Goal: Find specific page/section: Find specific page/section

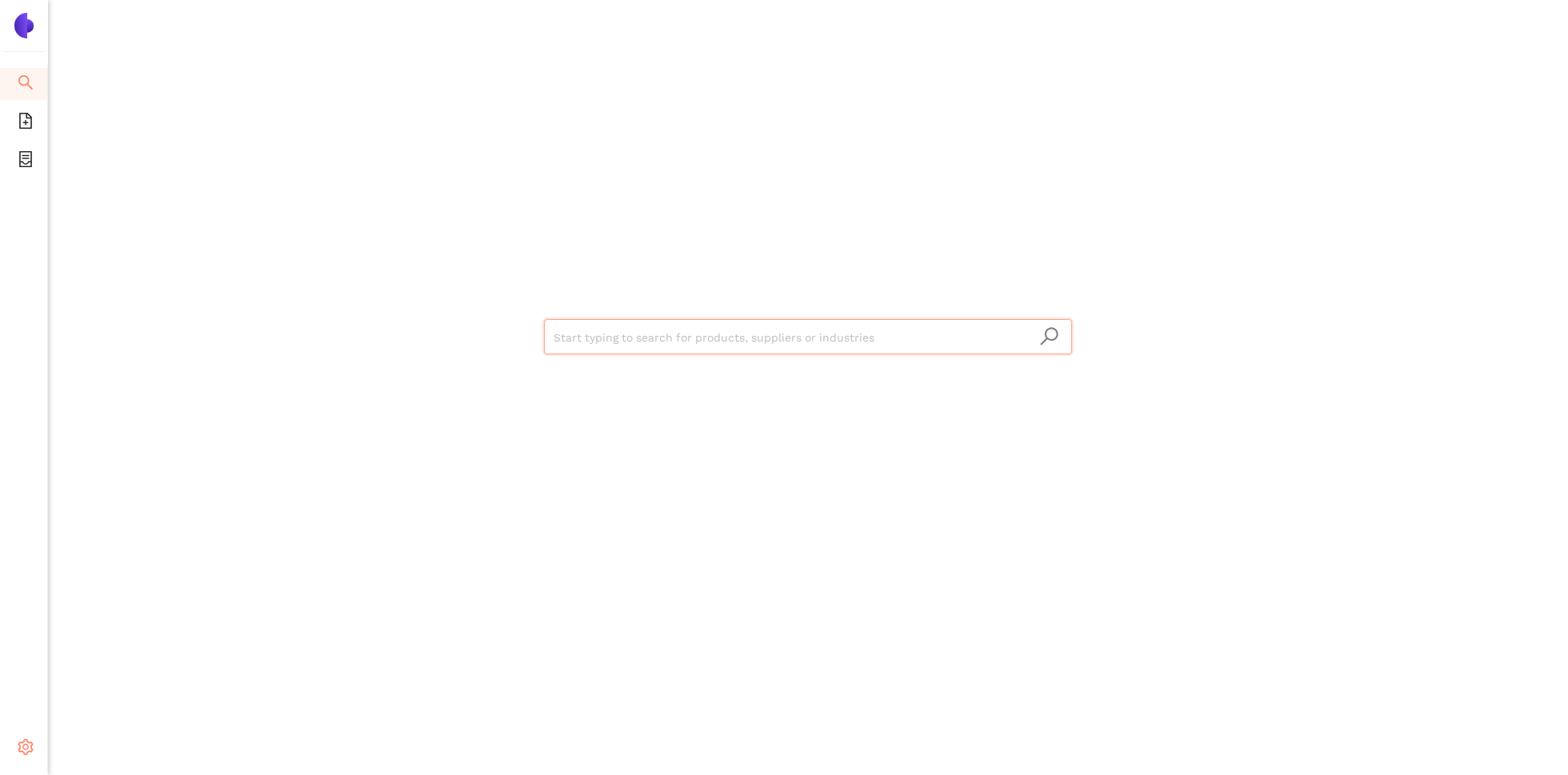
click at [24, 738] on span "setting" at bounding box center [26, 750] width 16 height 32
click at [118, 634] on span "Internal Area" at bounding box center [116, 632] width 71 height 12
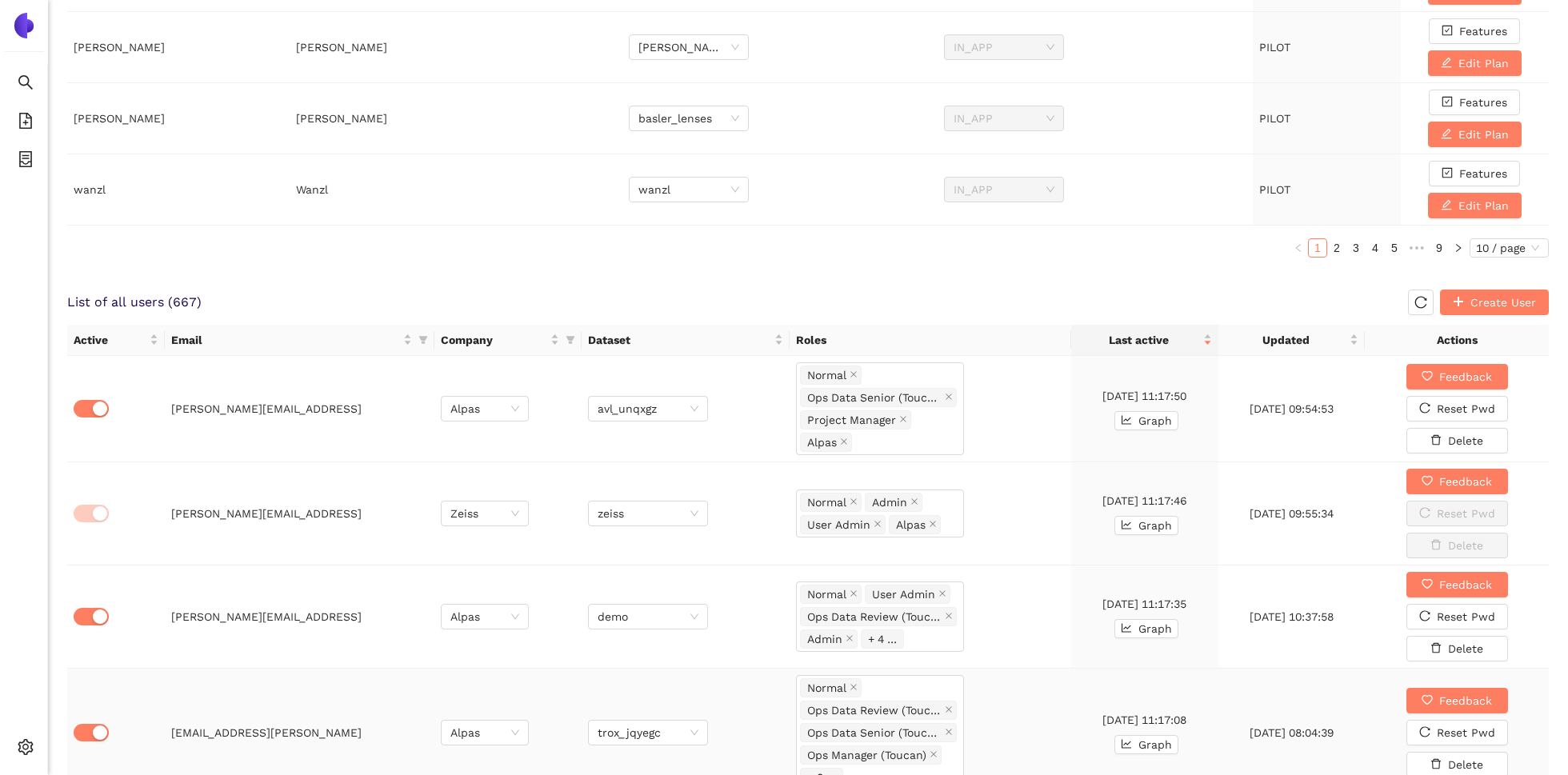
scroll to position [754, 0]
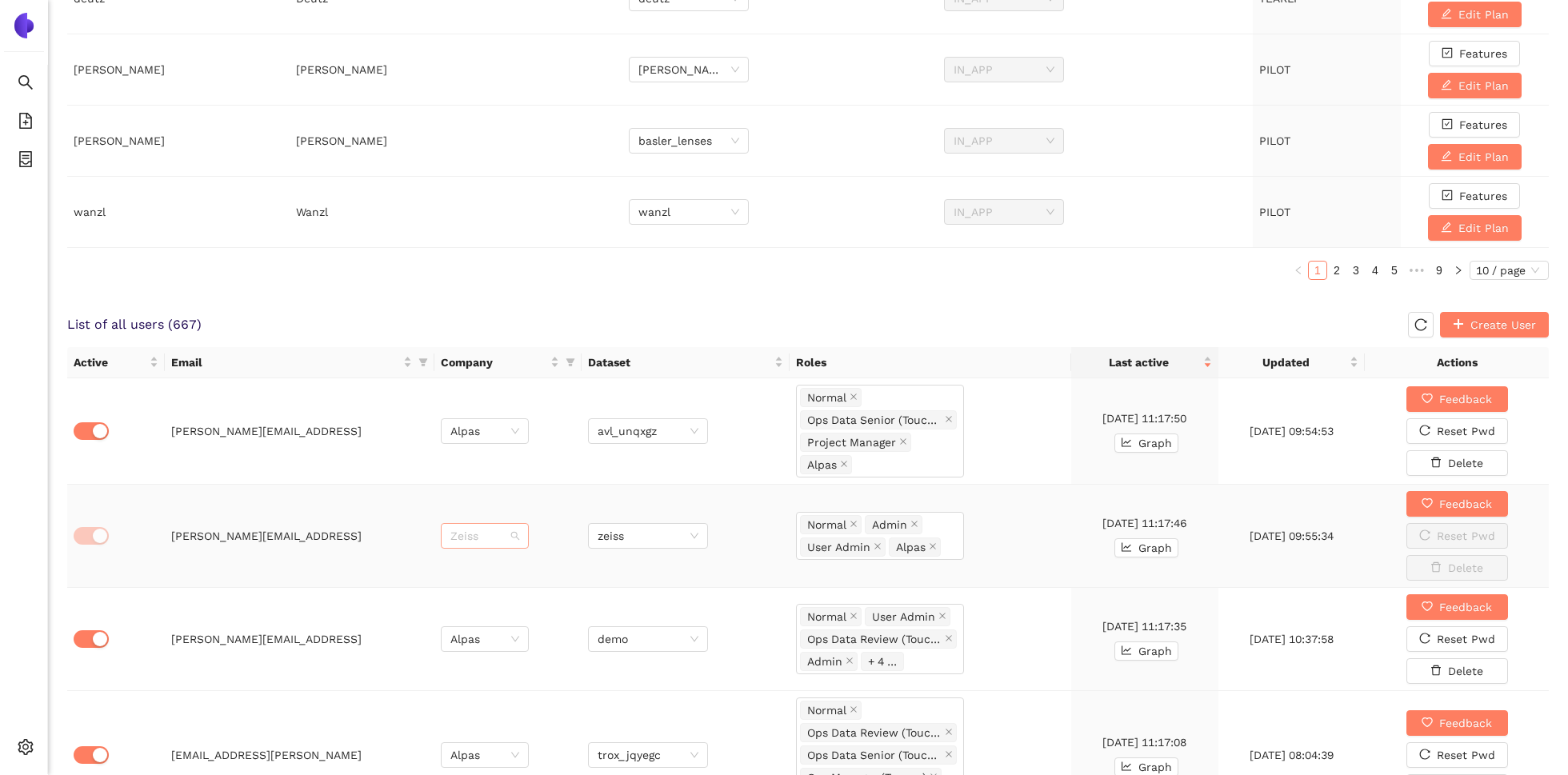
click at [516, 528] on span "Zeiss" at bounding box center [484, 535] width 69 height 24
type input "enb"
click at [483, 562] on div "EnBW" at bounding box center [484, 564] width 69 height 18
click at [662, 530] on span "zeiss" at bounding box center [647, 535] width 101 height 24
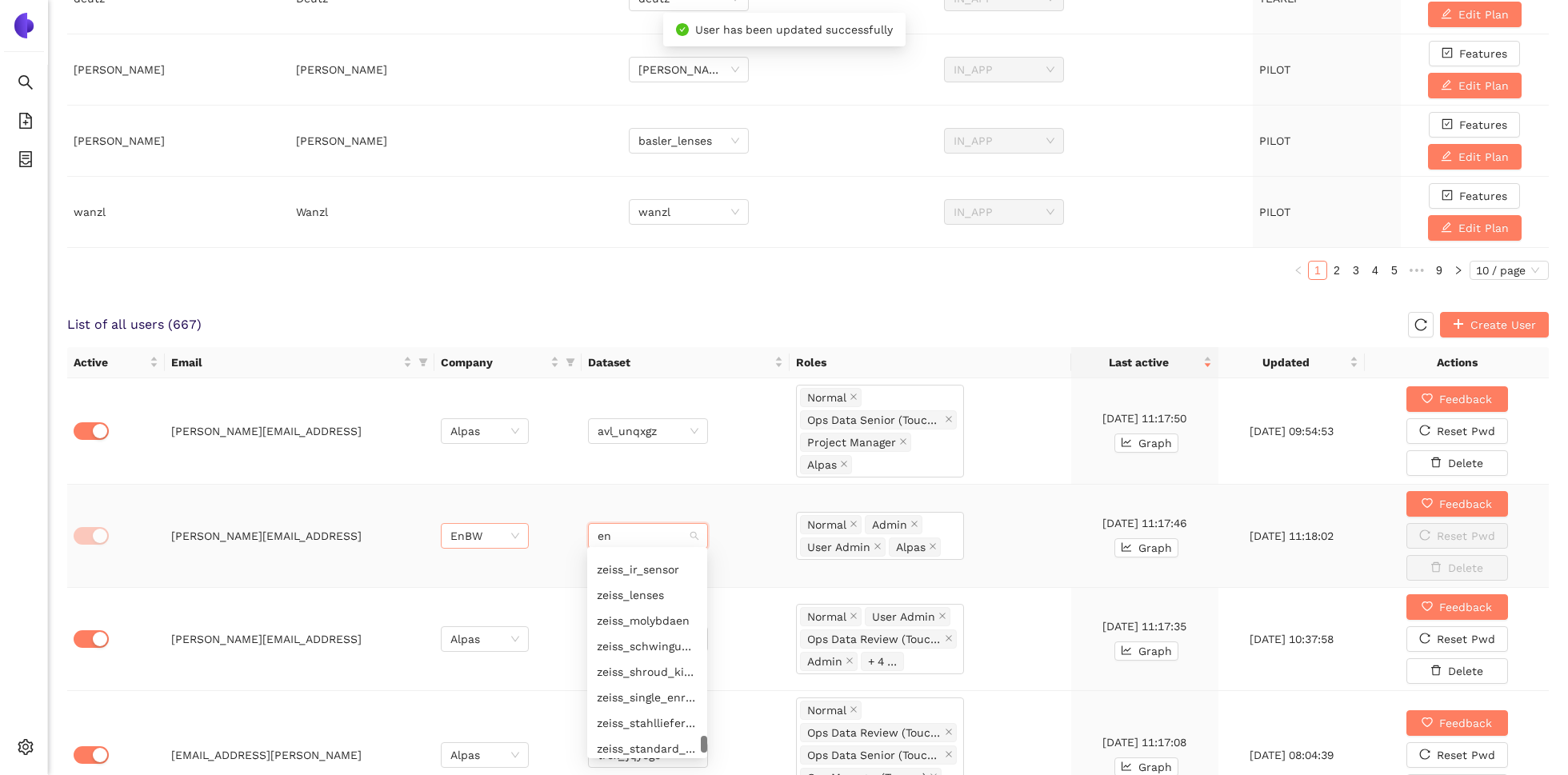
type input "enb"
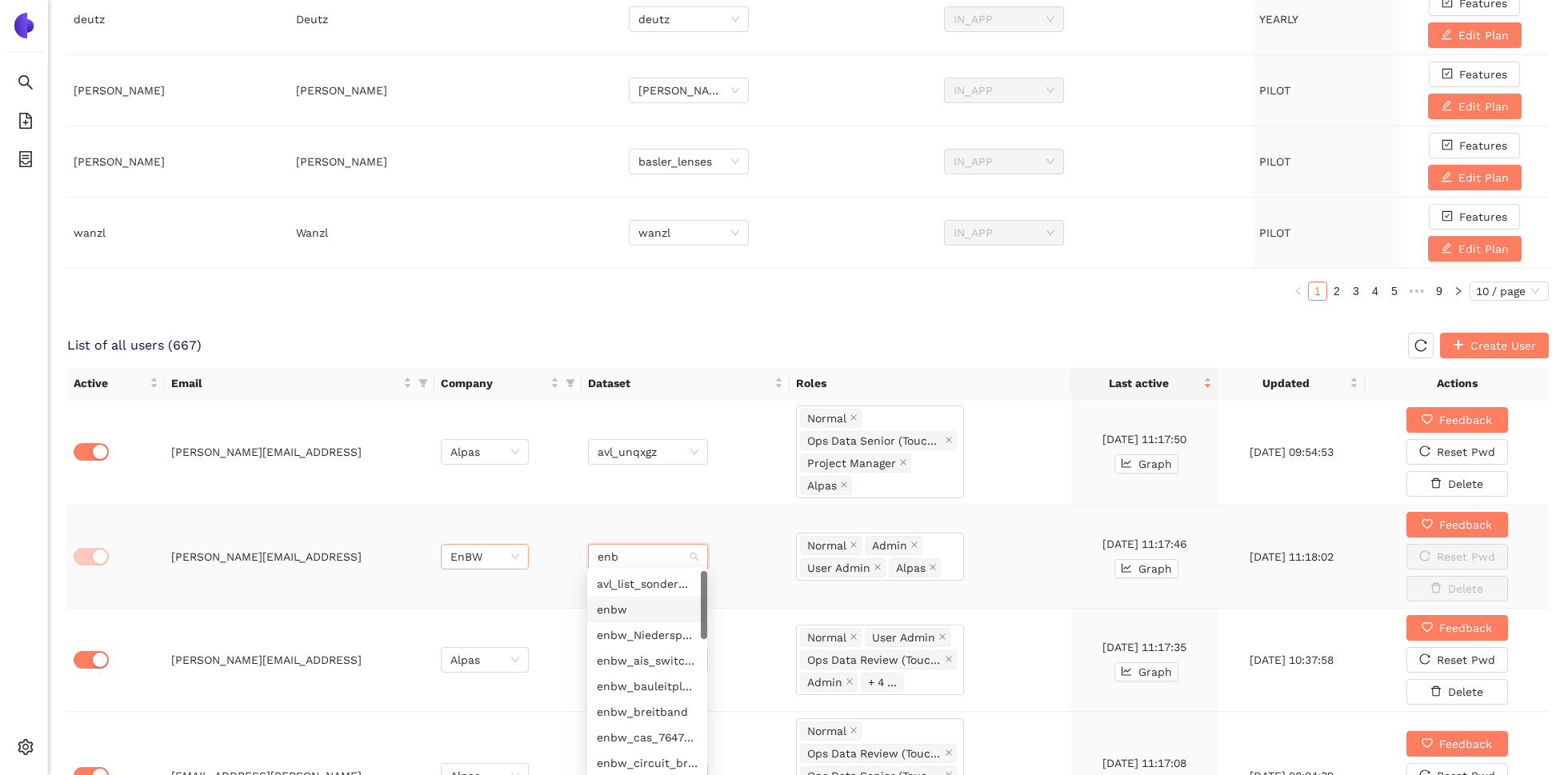
click at [646, 604] on div "enbw" at bounding box center [646, 610] width 101 height 18
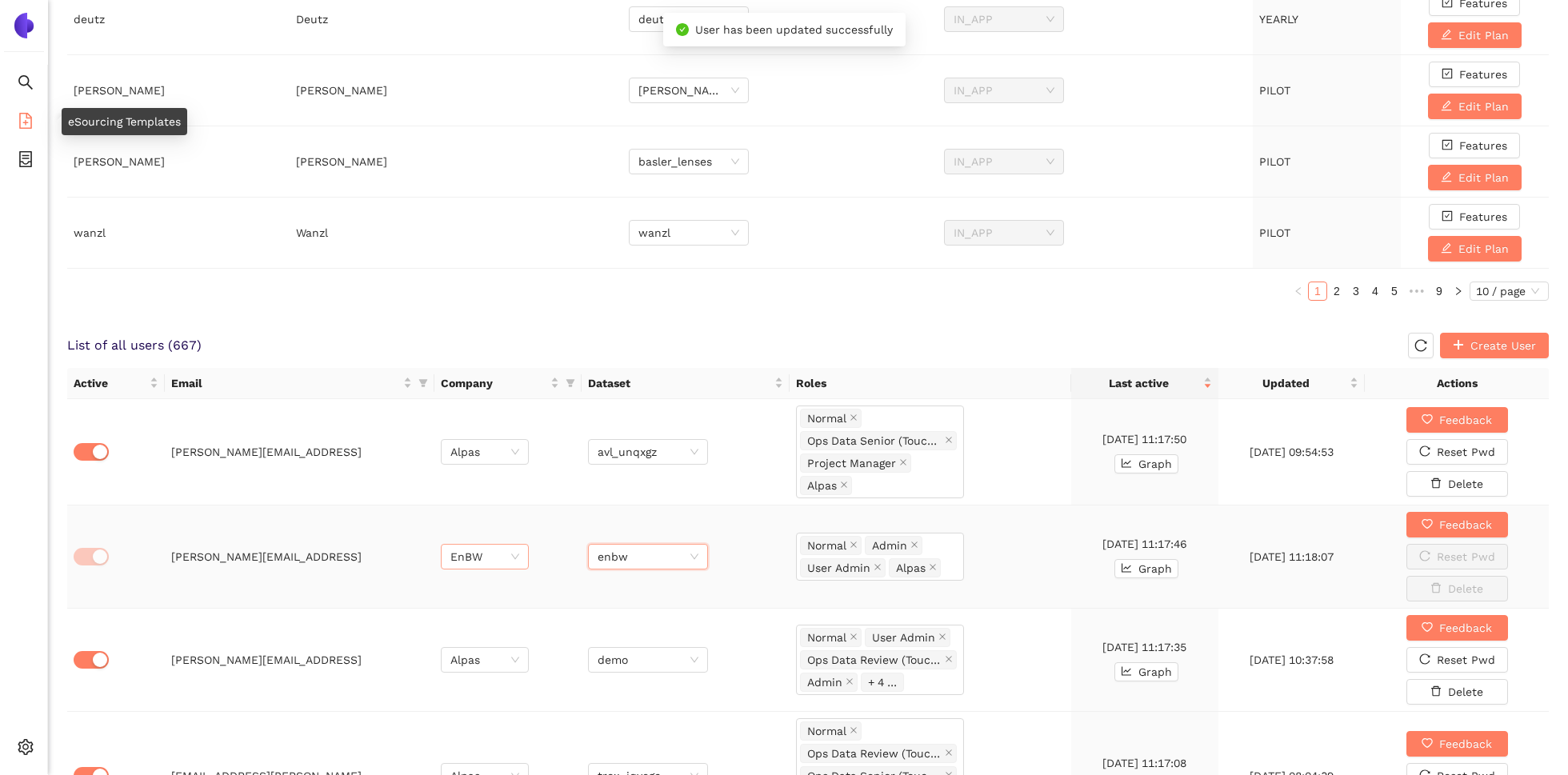
click at [25, 118] on icon "file-add" at bounding box center [26, 121] width 16 height 16
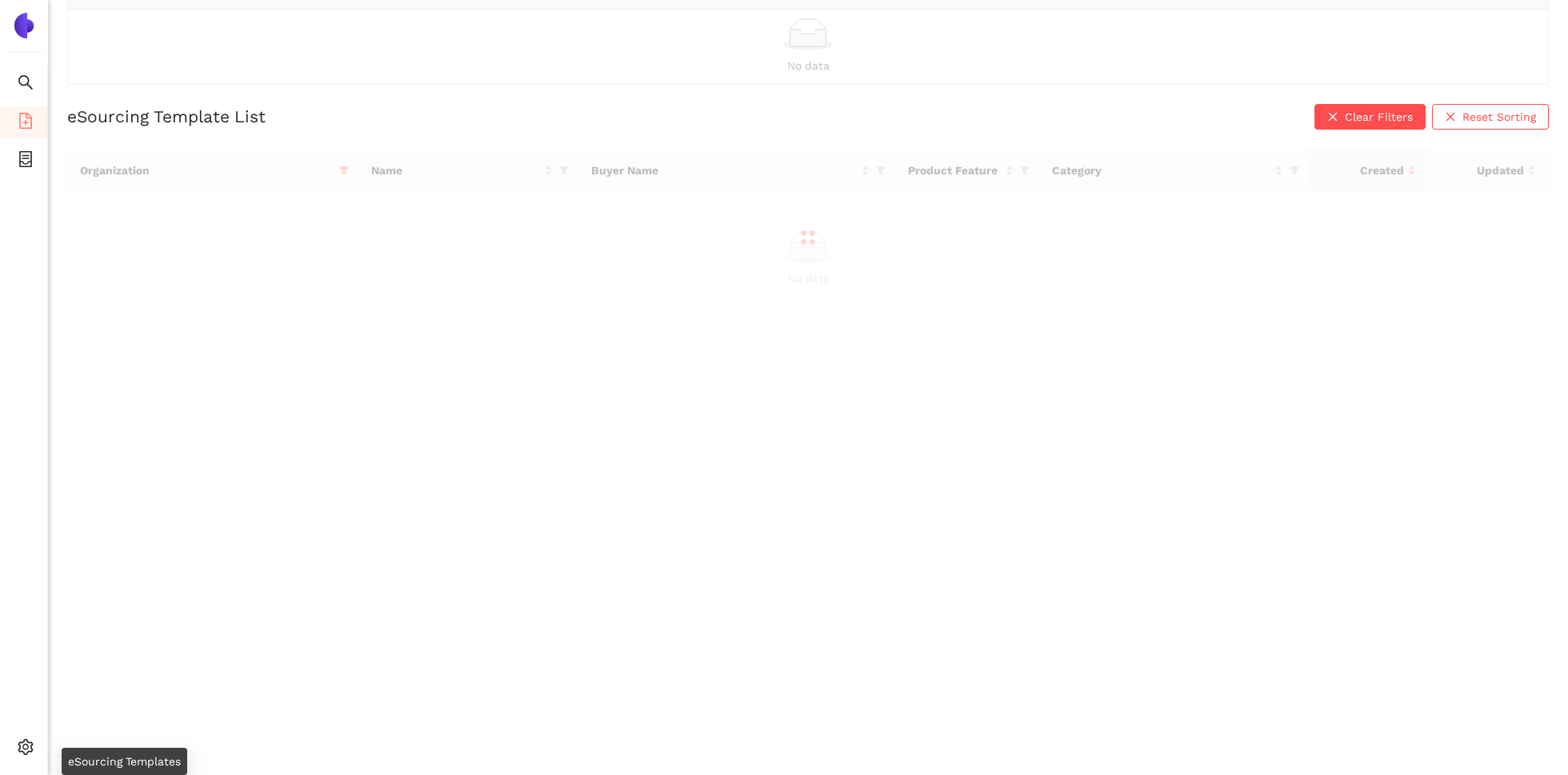
scroll to position [20, 0]
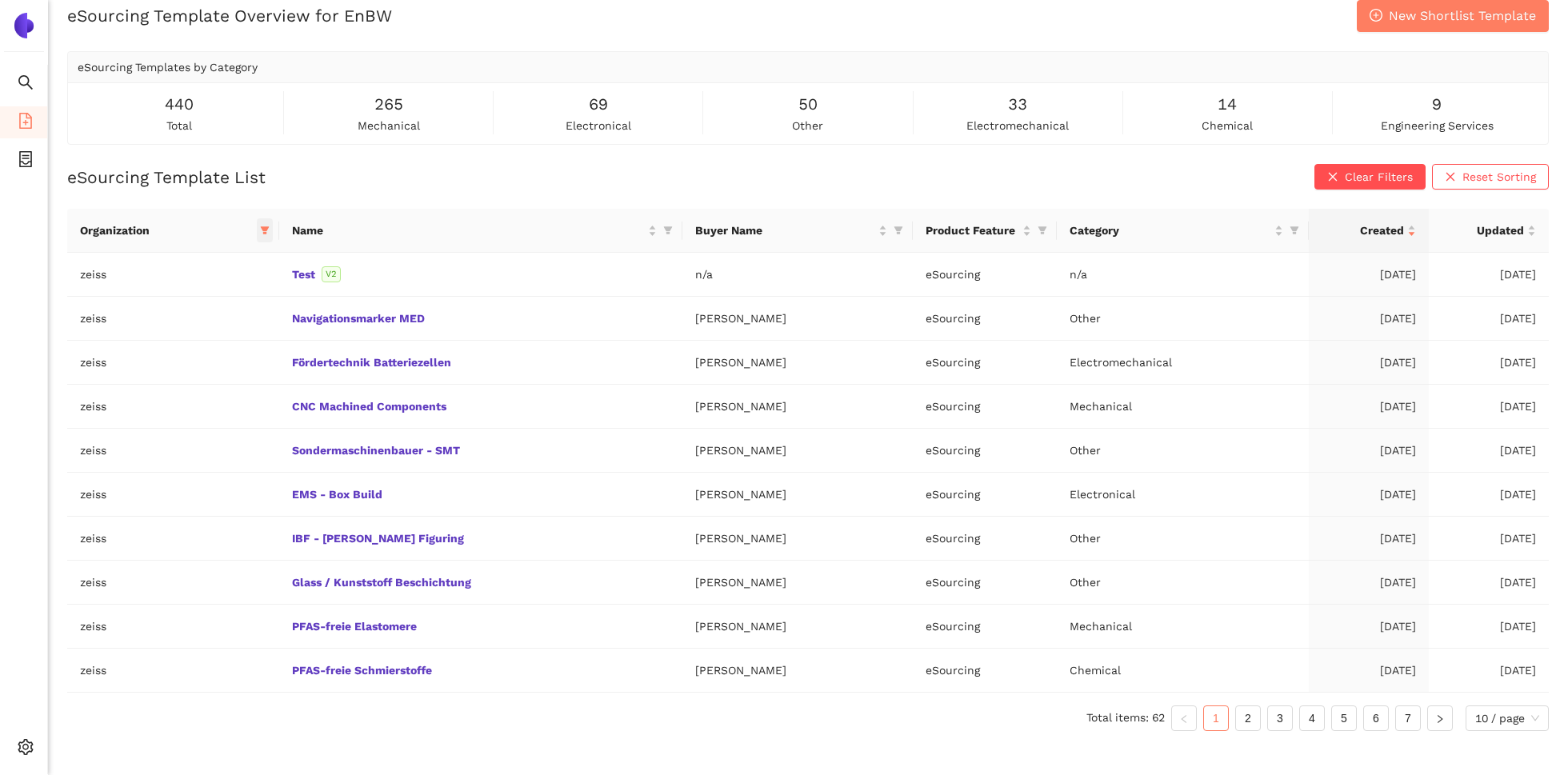
click at [262, 227] on icon "filter" at bounding box center [265, 231] width 9 height 8
click at [227, 251] on span at bounding box center [201, 264] width 165 height 26
type input "enb"
click at [191, 299] on span "enbw" at bounding box center [191, 300] width 139 height 18
checkbox input "true"
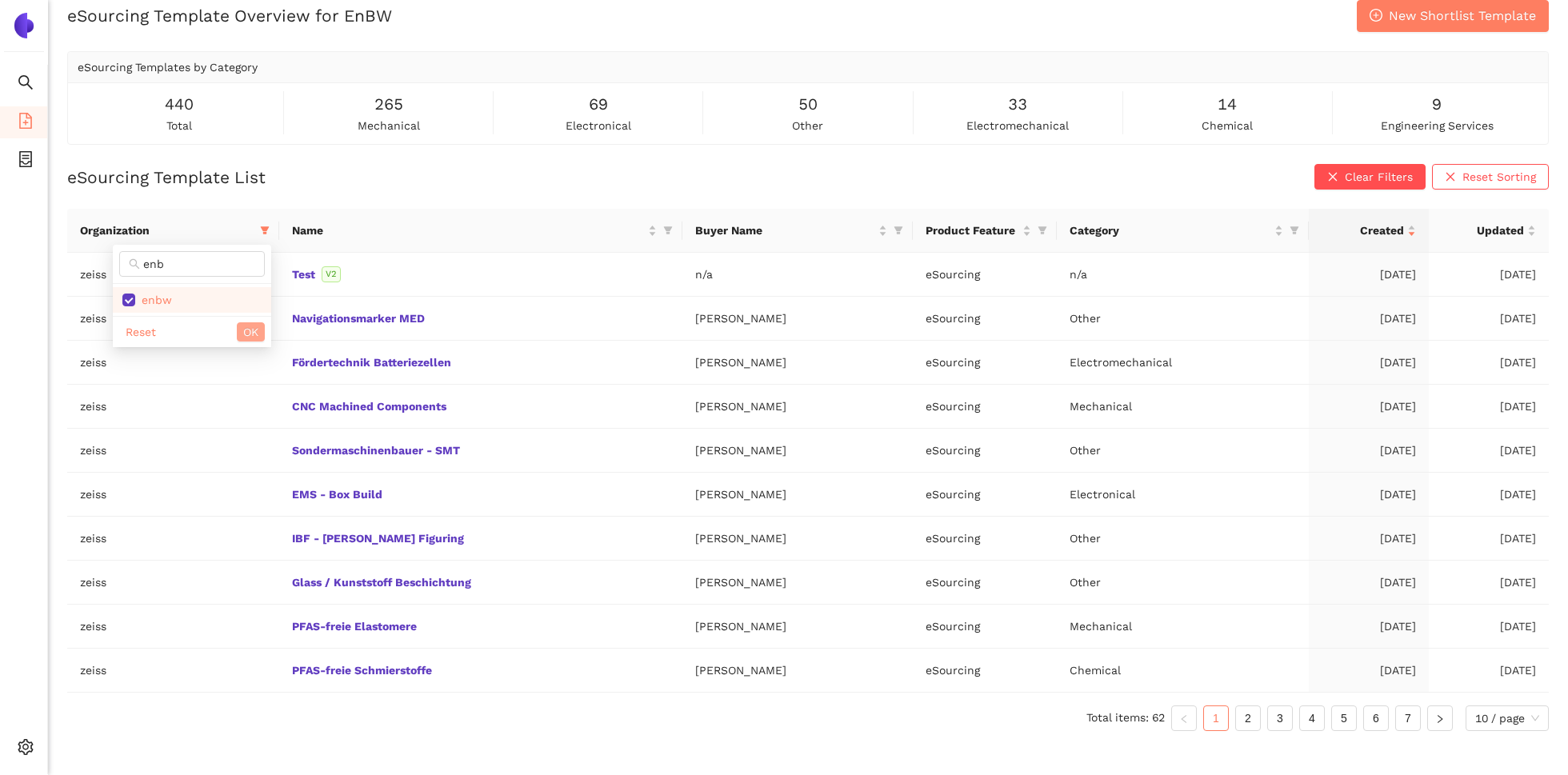
click at [248, 324] on span "OK" at bounding box center [250, 332] width 15 height 18
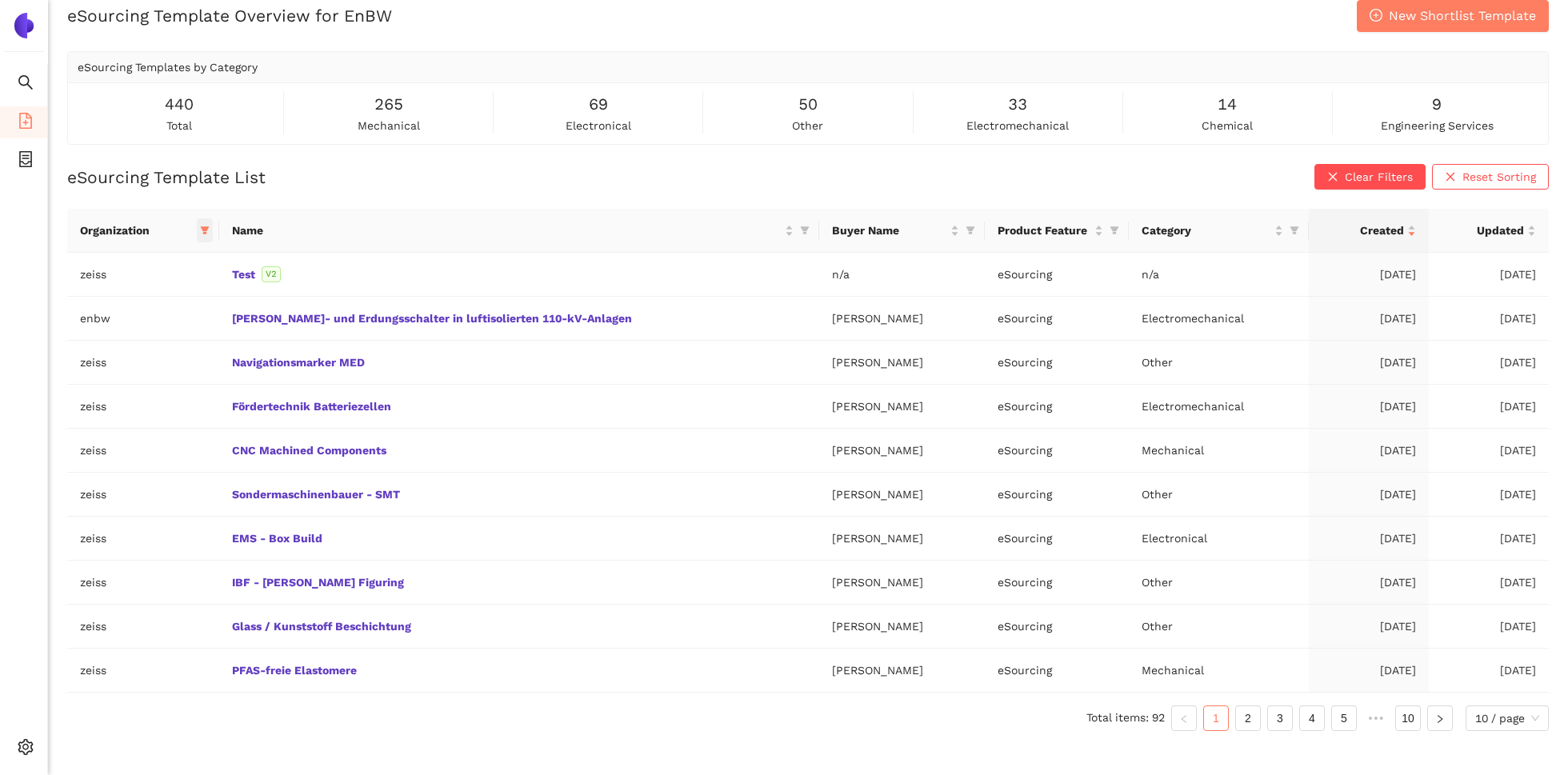
click at [209, 225] on icon "filter" at bounding box center [205, 230] width 10 height 10
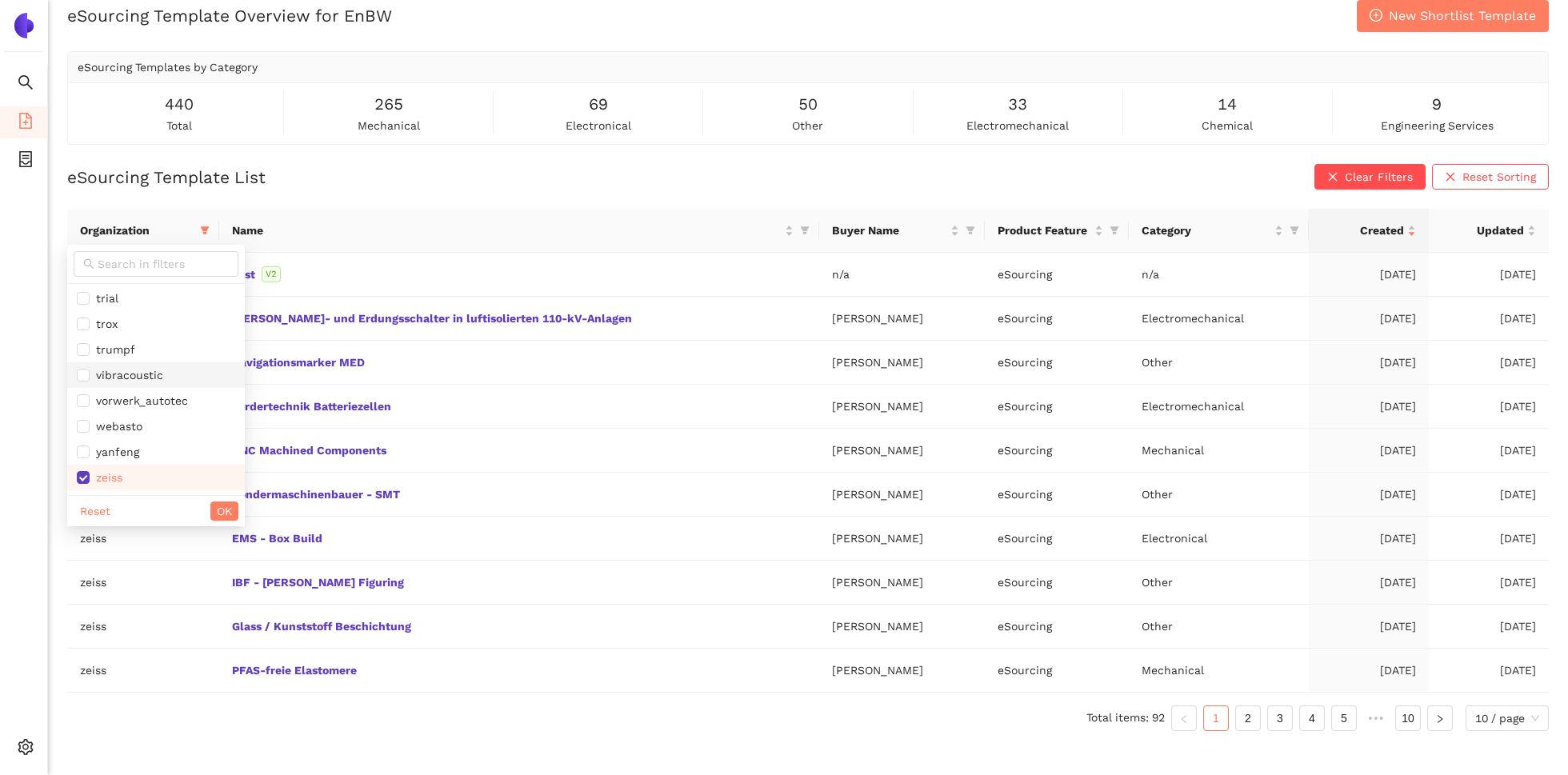
scroll to position [1255, 0]
click at [130, 445] on span "zeiss" at bounding box center [156, 453] width 158 height 18
checkbox input "false"
click at [216, 516] on span "OK" at bounding box center [223, 511] width 15 height 18
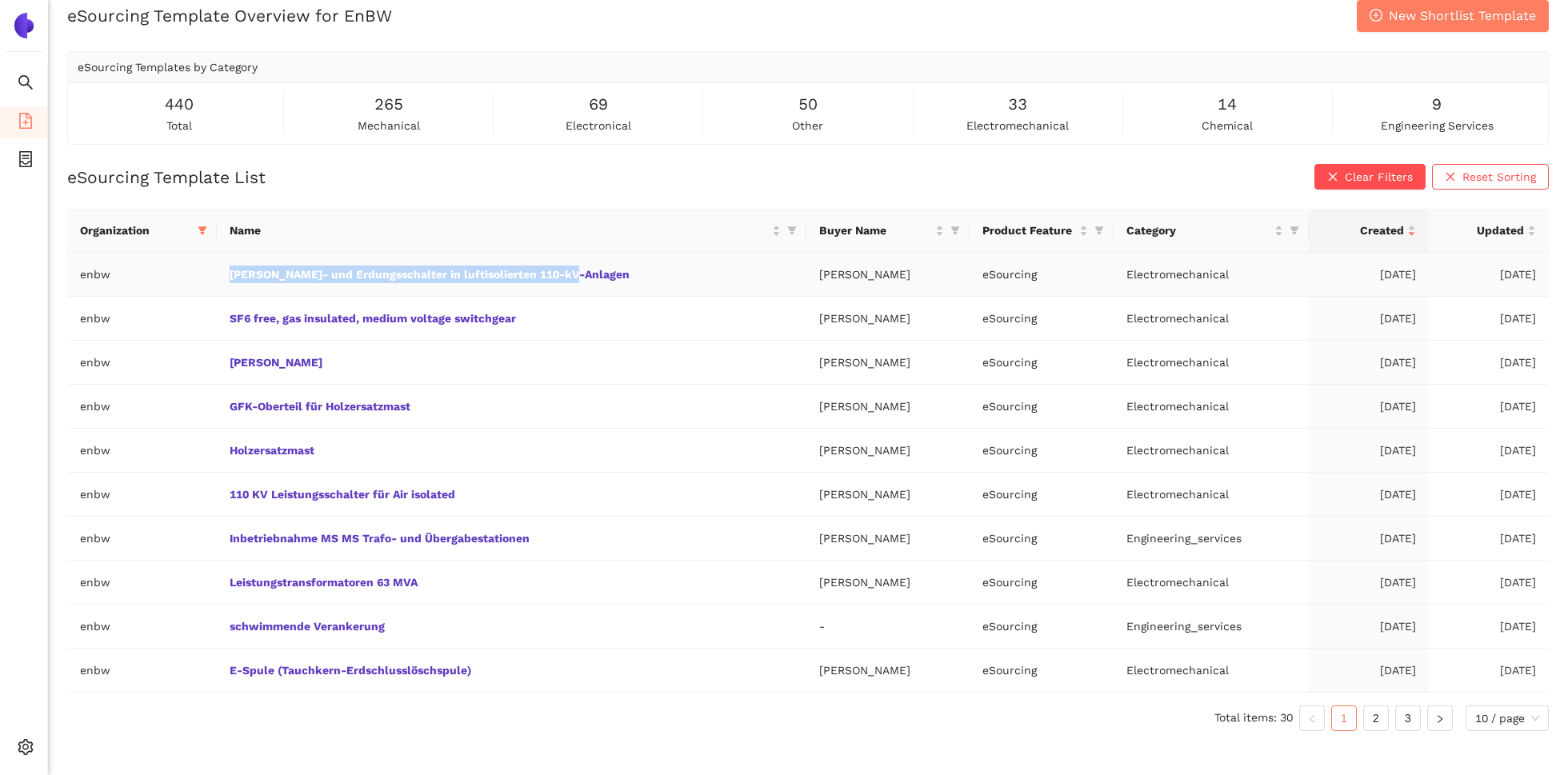
drag, startPoint x: 586, startPoint y: 278, endPoint x: 236, endPoint y: 273, distance: 350.0
click at [236, 274] on td "[PERSON_NAME]- und Erdungsschalter in luftisolierten 110-kV-Anlagen" at bounding box center [511, 274] width 589 height 44
copy link "[PERSON_NAME]- und Erdungsschalter in luftisolierten 110-kV-Anlagen"
click at [847, 172] on div "eSourcing Template List Clear Filters Reset Sorting" at bounding box center [808, 176] width 1482 height 26
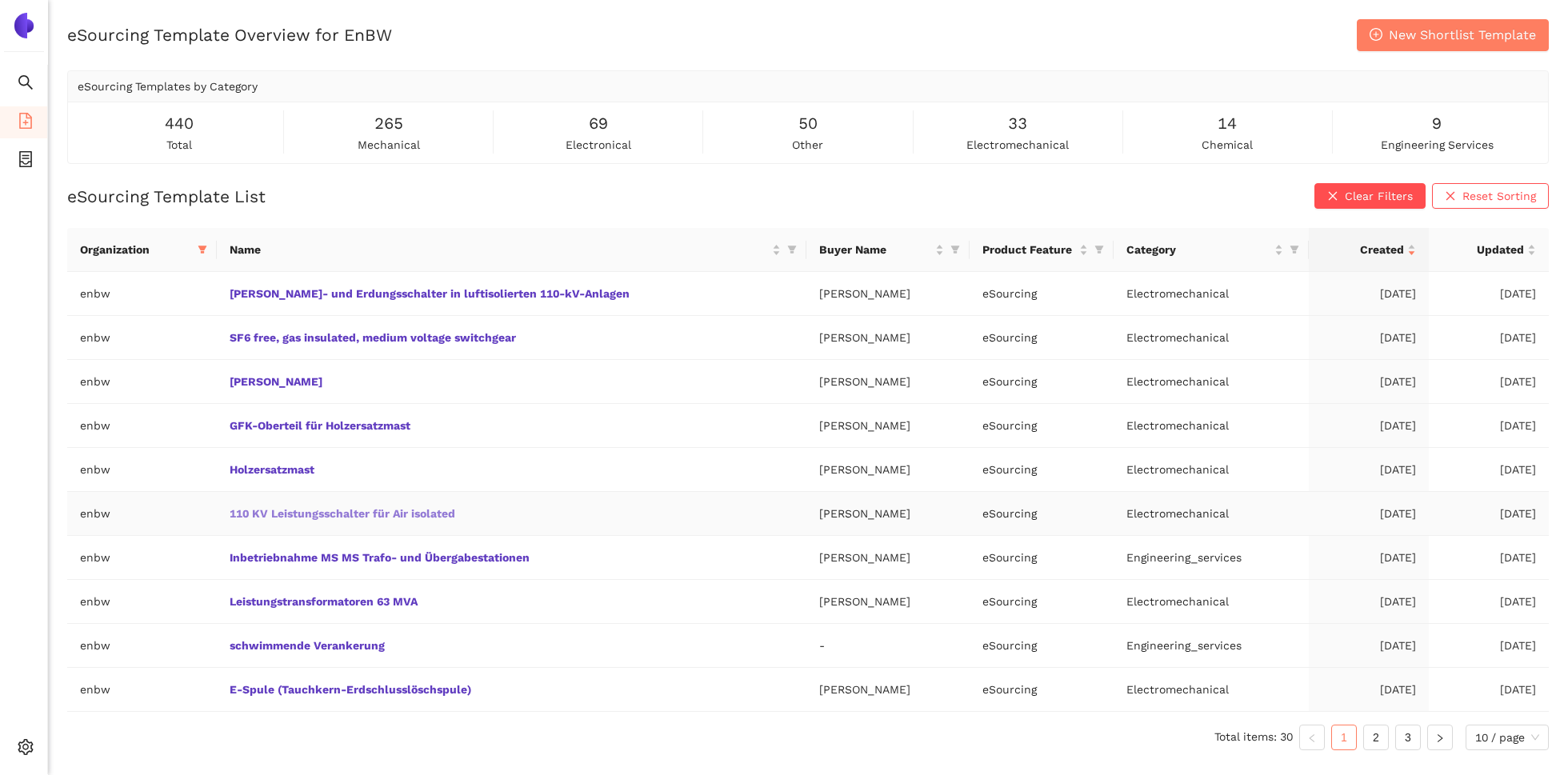
click at [0, 0] on link "110 KV Leistungsschalter für Air isolated" at bounding box center [0, 0] width 0 height 0
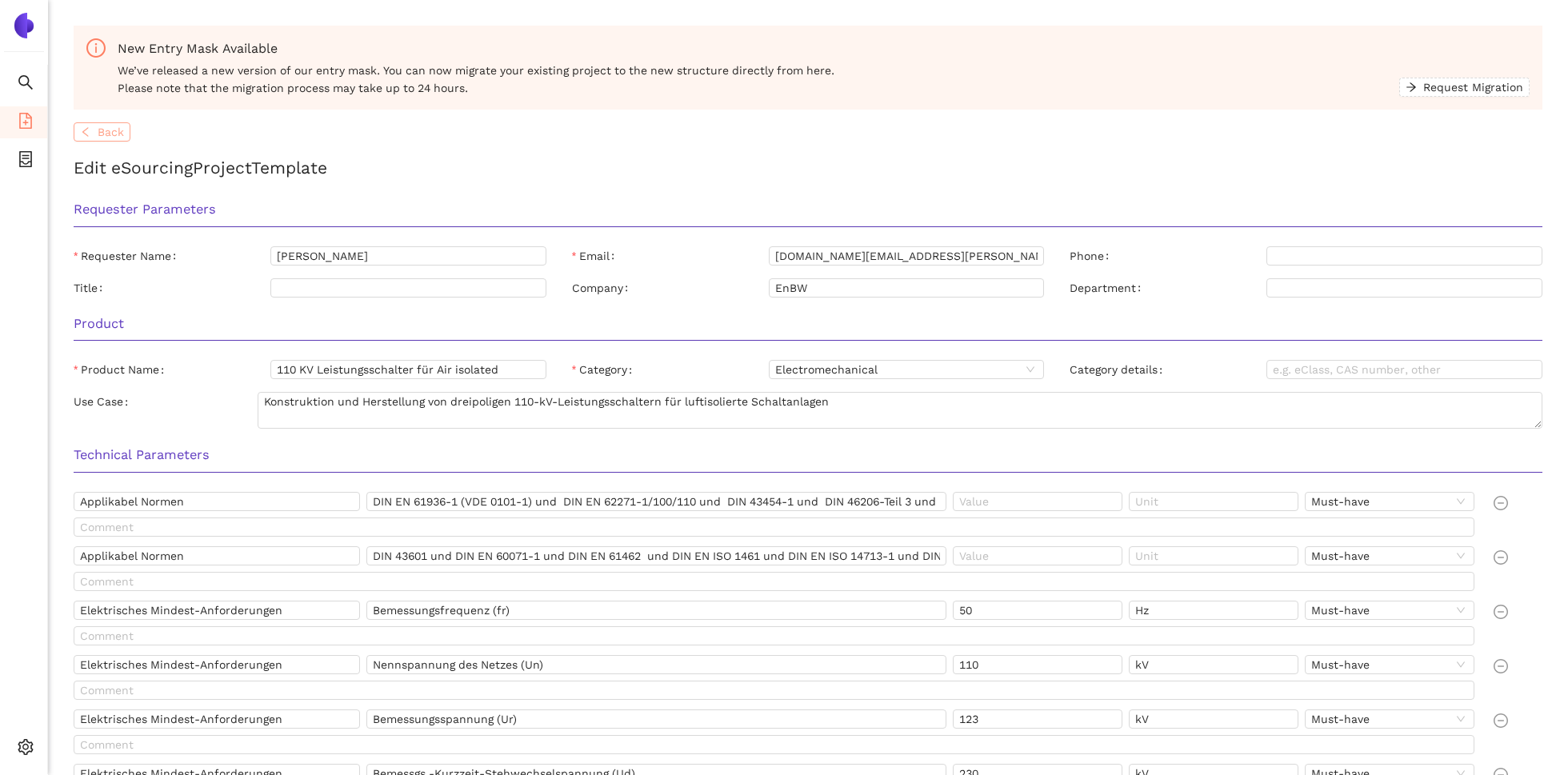
click at [103, 133] on span "Back" at bounding box center [111, 132] width 27 height 18
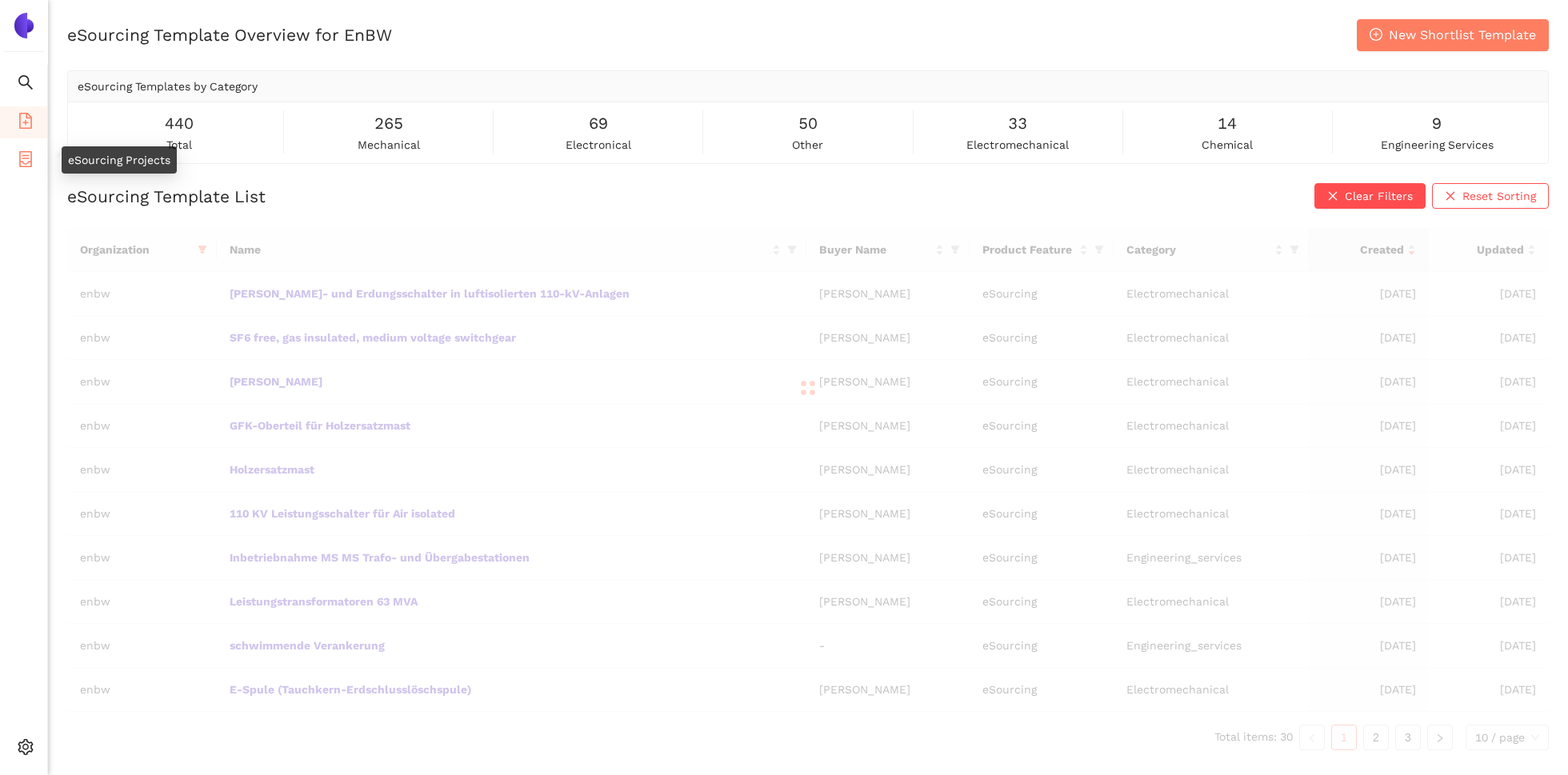
click at [20, 163] on icon "container" at bounding box center [26, 159] width 16 height 16
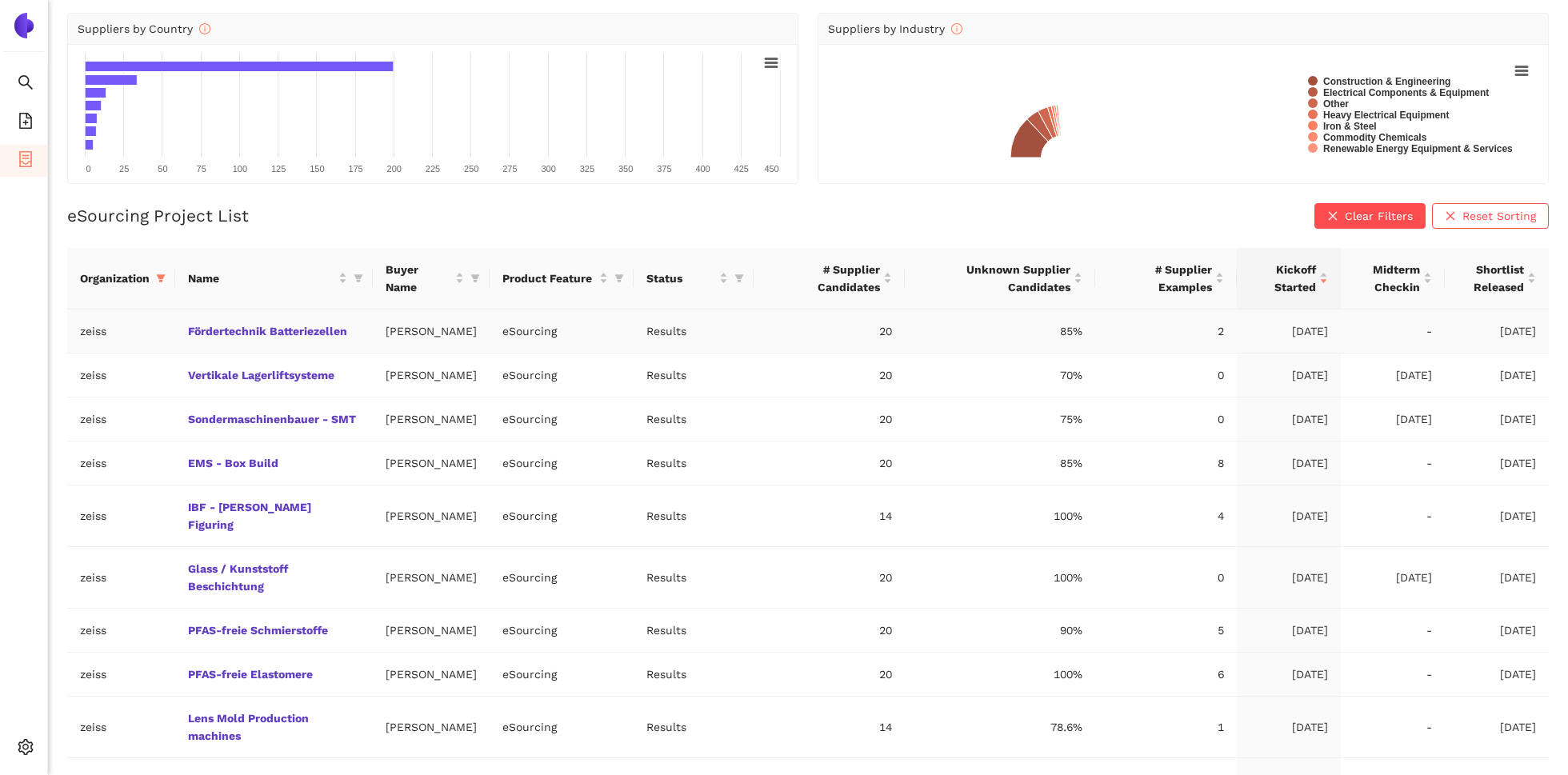
scroll to position [183, 0]
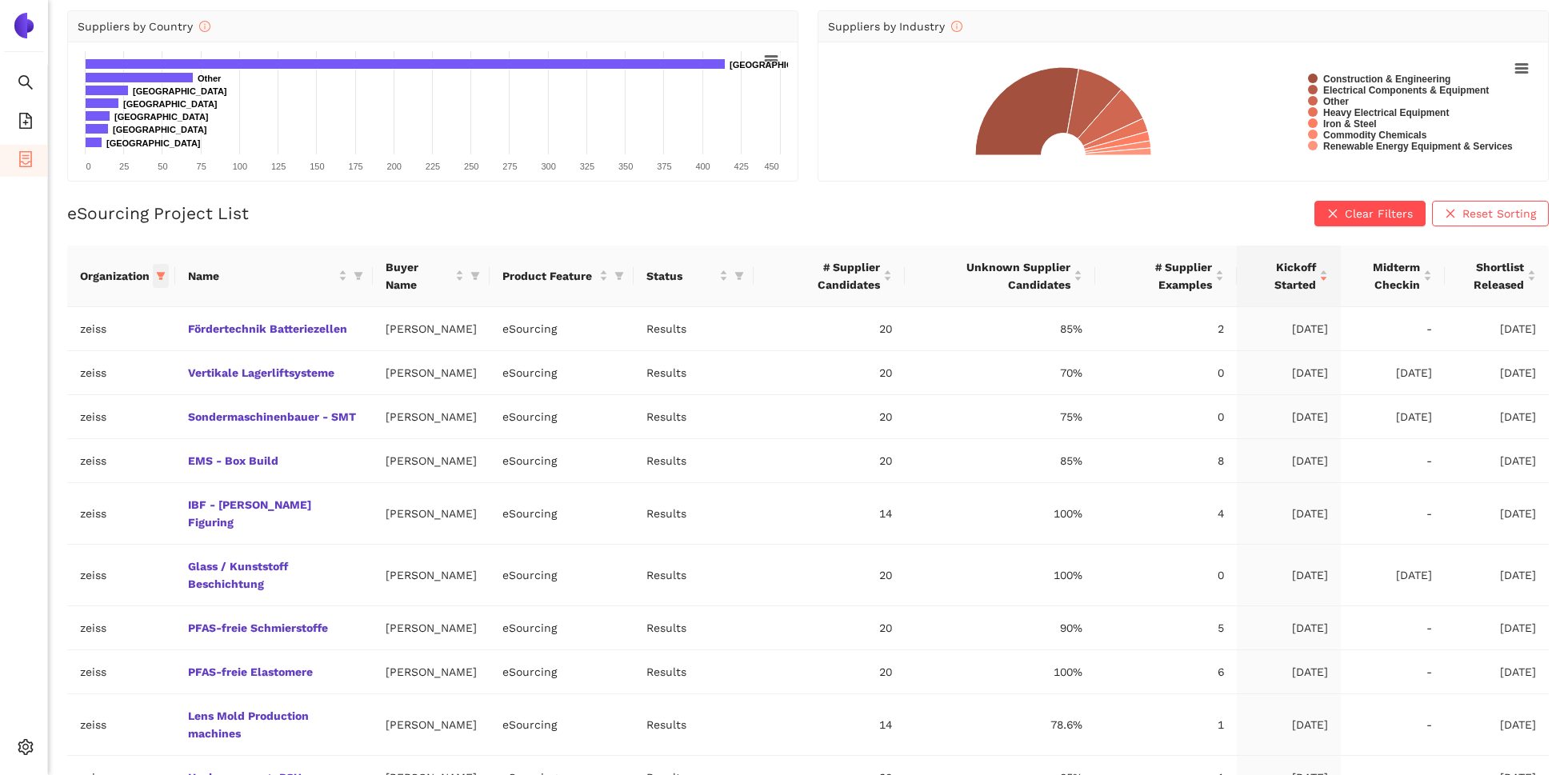
click at [158, 272] on icon "filter" at bounding box center [161, 275] width 9 height 8
click at [83, 305] on input "text" at bounding box center [111, 308] width 140 height 18
type input "enbw"
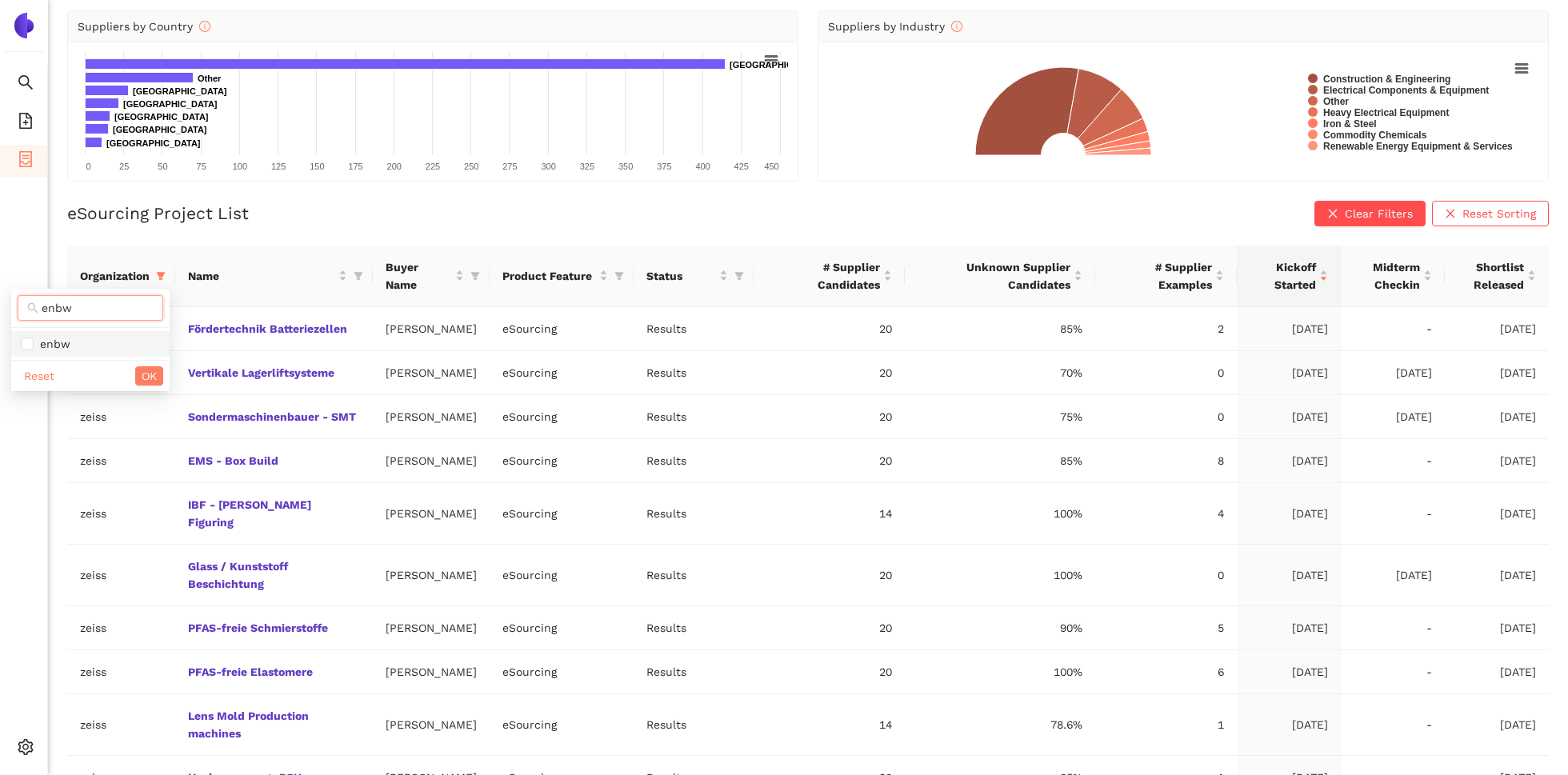
click at [74, 343] on span "enbw" at bounding box center [90, 344] width 139 height 18
checkbox input "true"
click at [93, 308] on input "enbw" at bounding box center [98, 308] width 112 height 18
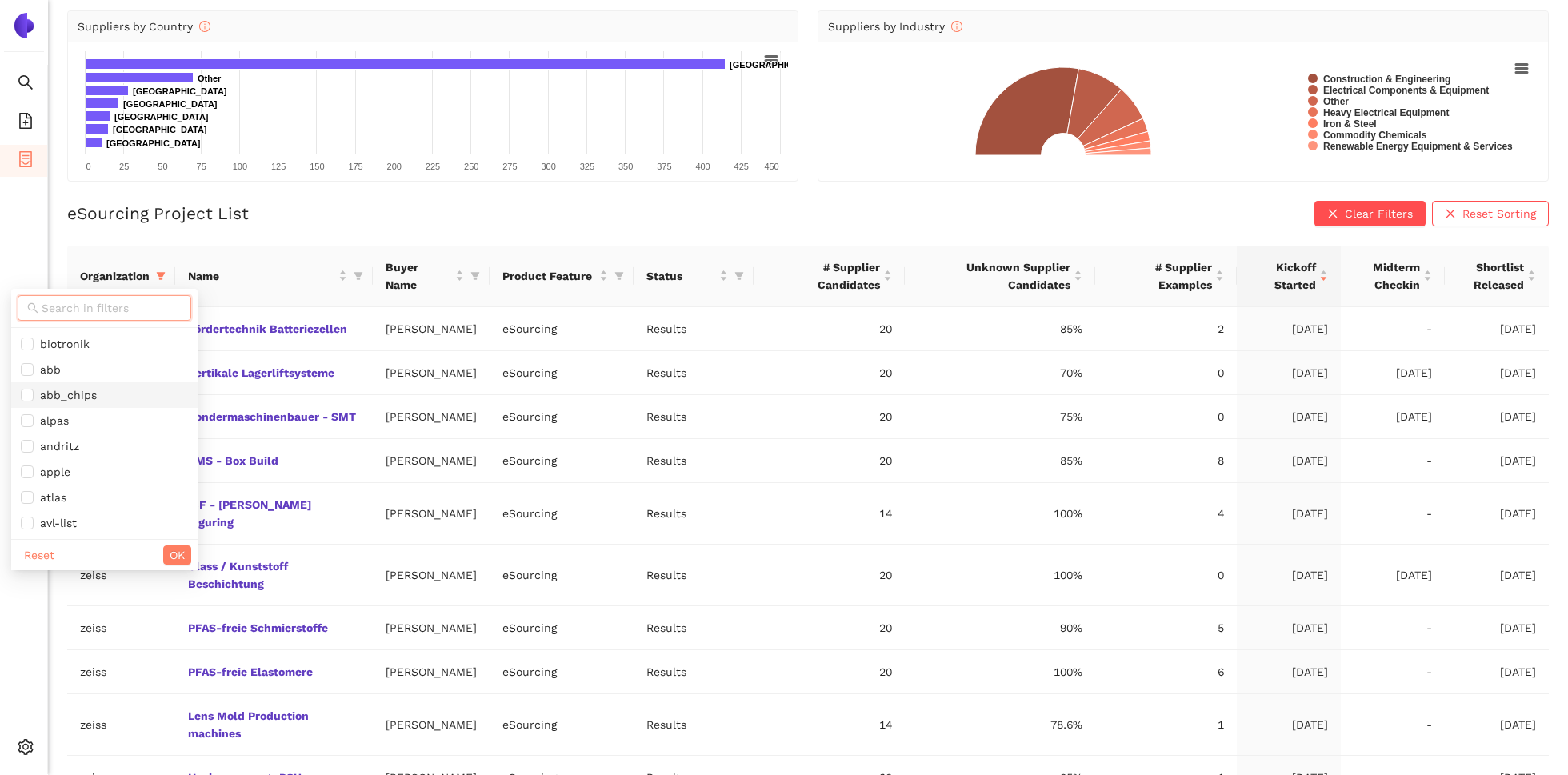
scroll to position [1383, 0]
click at [76, 501] on span "zeiss" at bounding box center [104, 498] width 167 height 18
checkbox input "false"
click at [169, 552] on span "OK" at bounding box center [176, 556] width 15 height 18
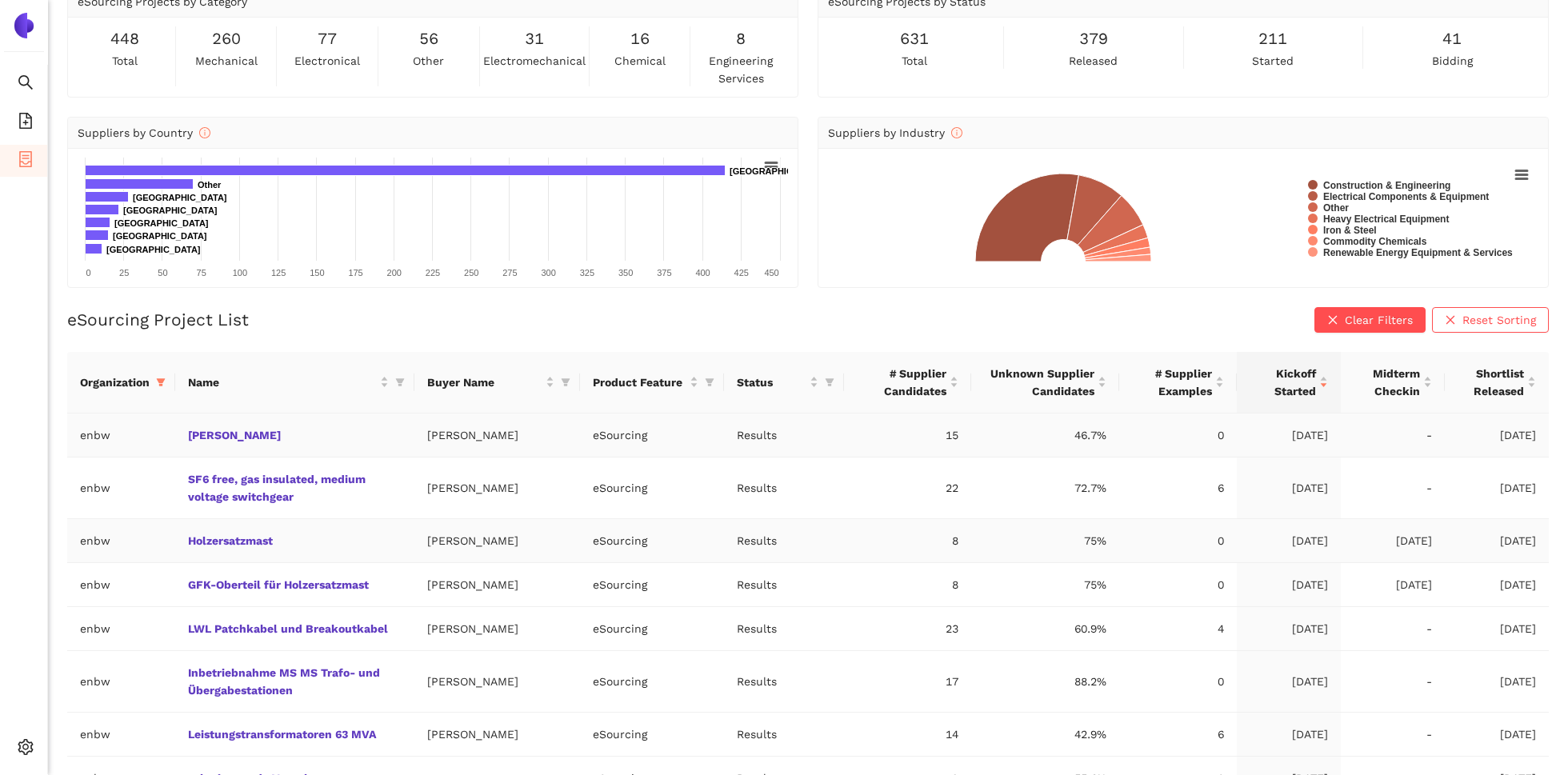
scroll to position [0, 0]
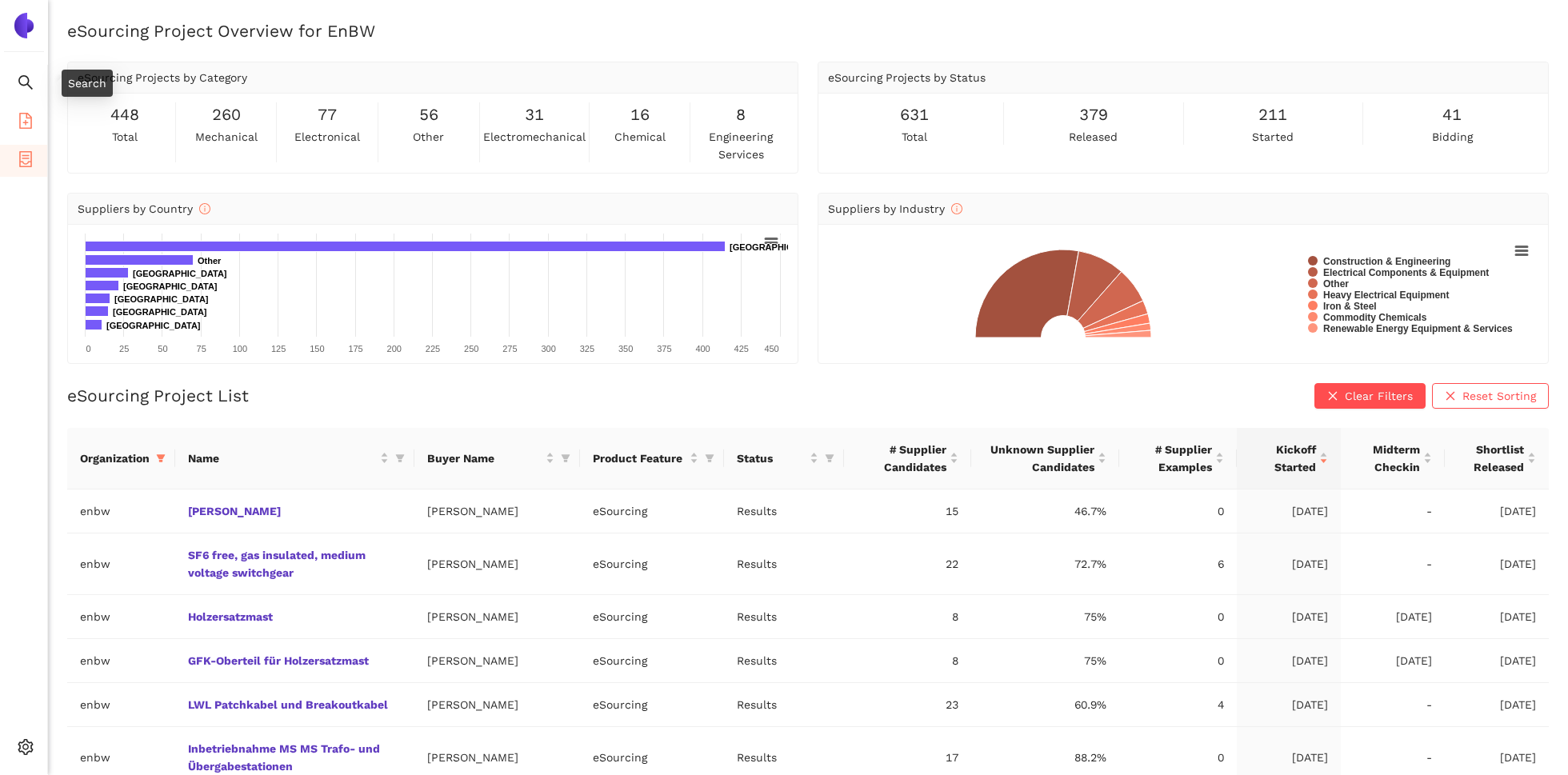
click at [26, 118] on icon "file-add" at bounding box center [26, 121] width 16 height 16
